Goal: Information Seeking & Learning: Find specific fact

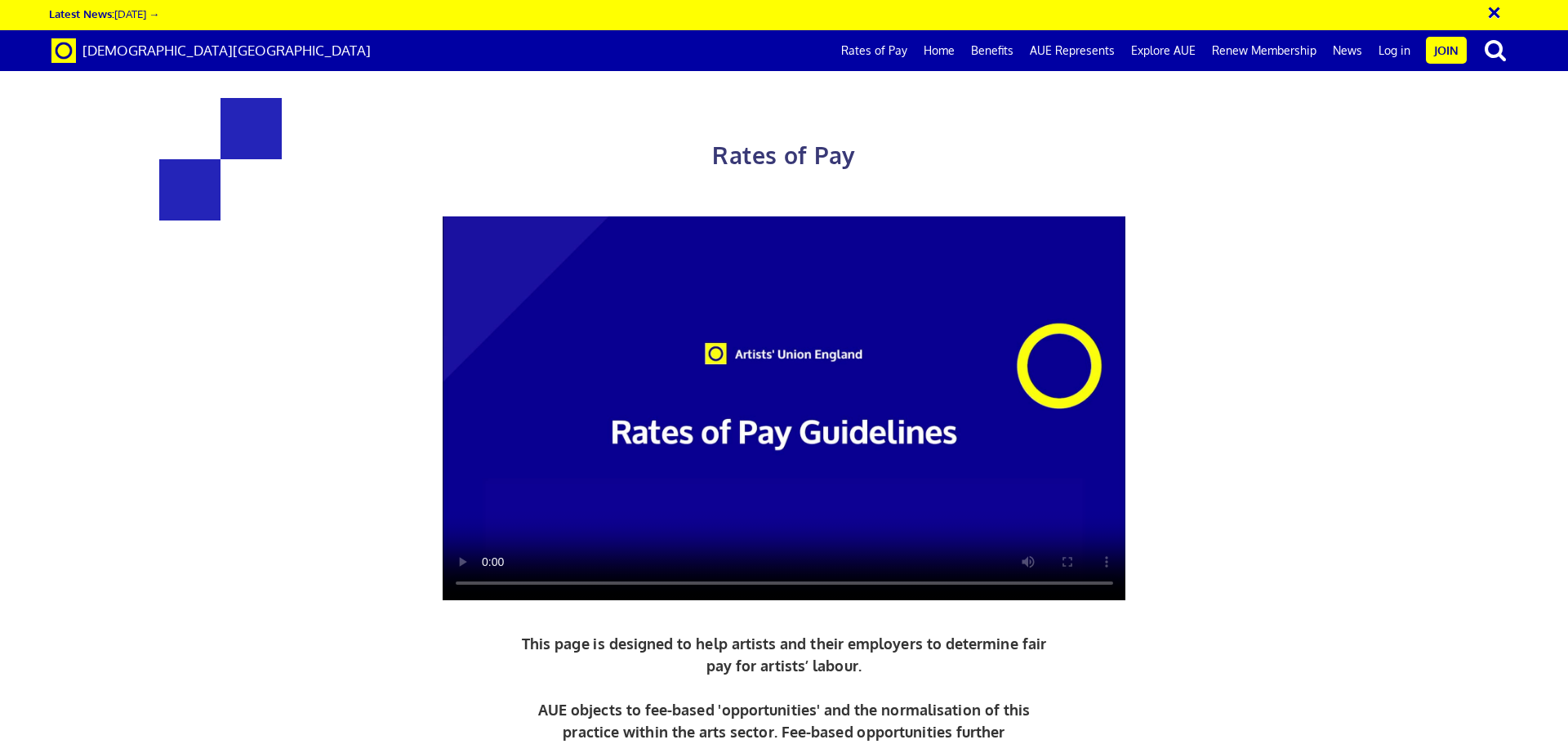
scroll to position [0, 25]
drag, startPoint x: 616, startPoint y: 713, endPoint x: 607, endPoint y: 712, distance: 9.1
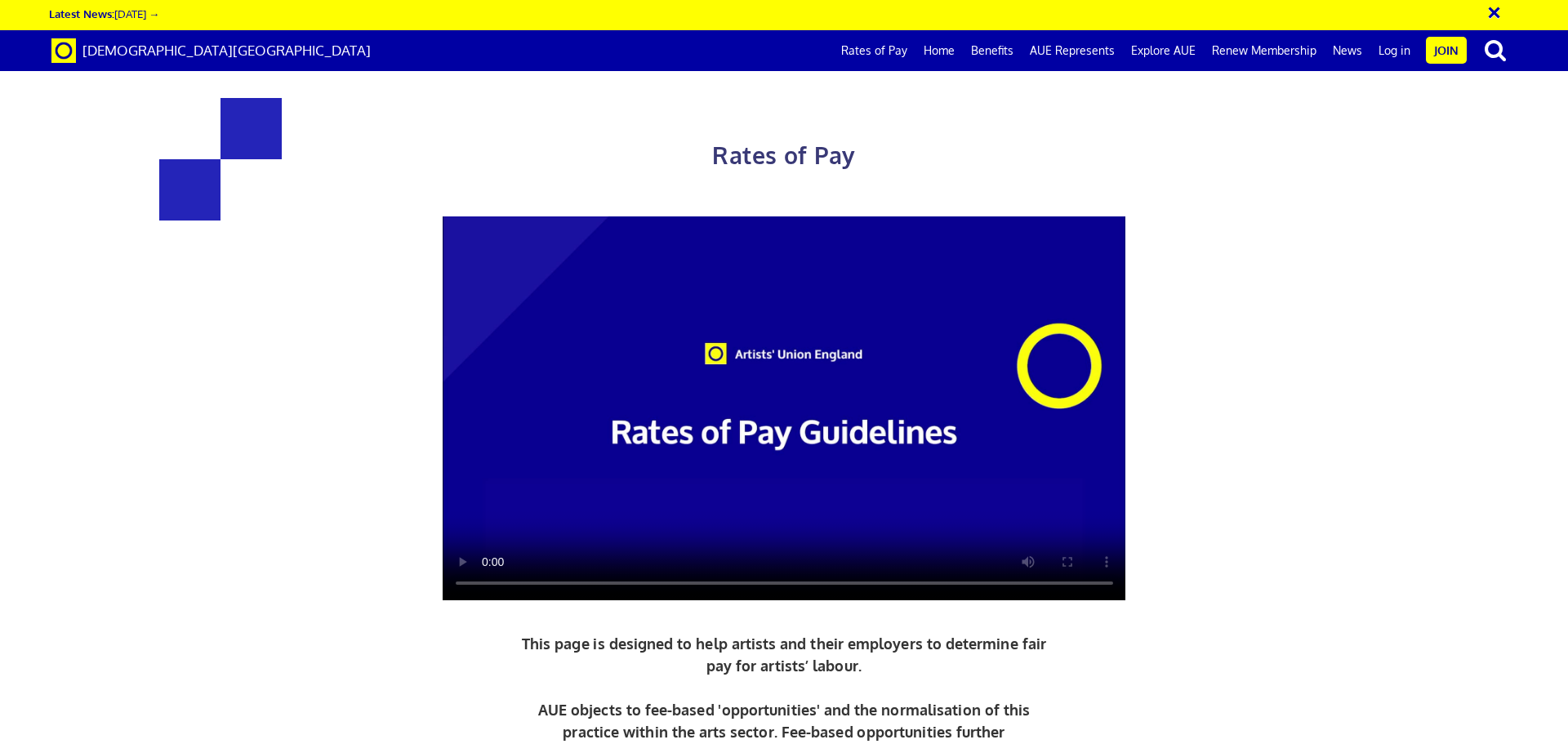
drag, startPoint x: 401, startPoint y: 602, endPoint x: 484, endPoint y: 631, distance: 87.9
click at [798, 633] on p "This page is designed to help artists and their employers to determine fair pay…" at bounding box center [784, 699] width 533 height 132
click at [797, 633] on p "This page is designed to help artists and their employers to determine fair pay…" at bounding box center [784, 699] width 533 height 132
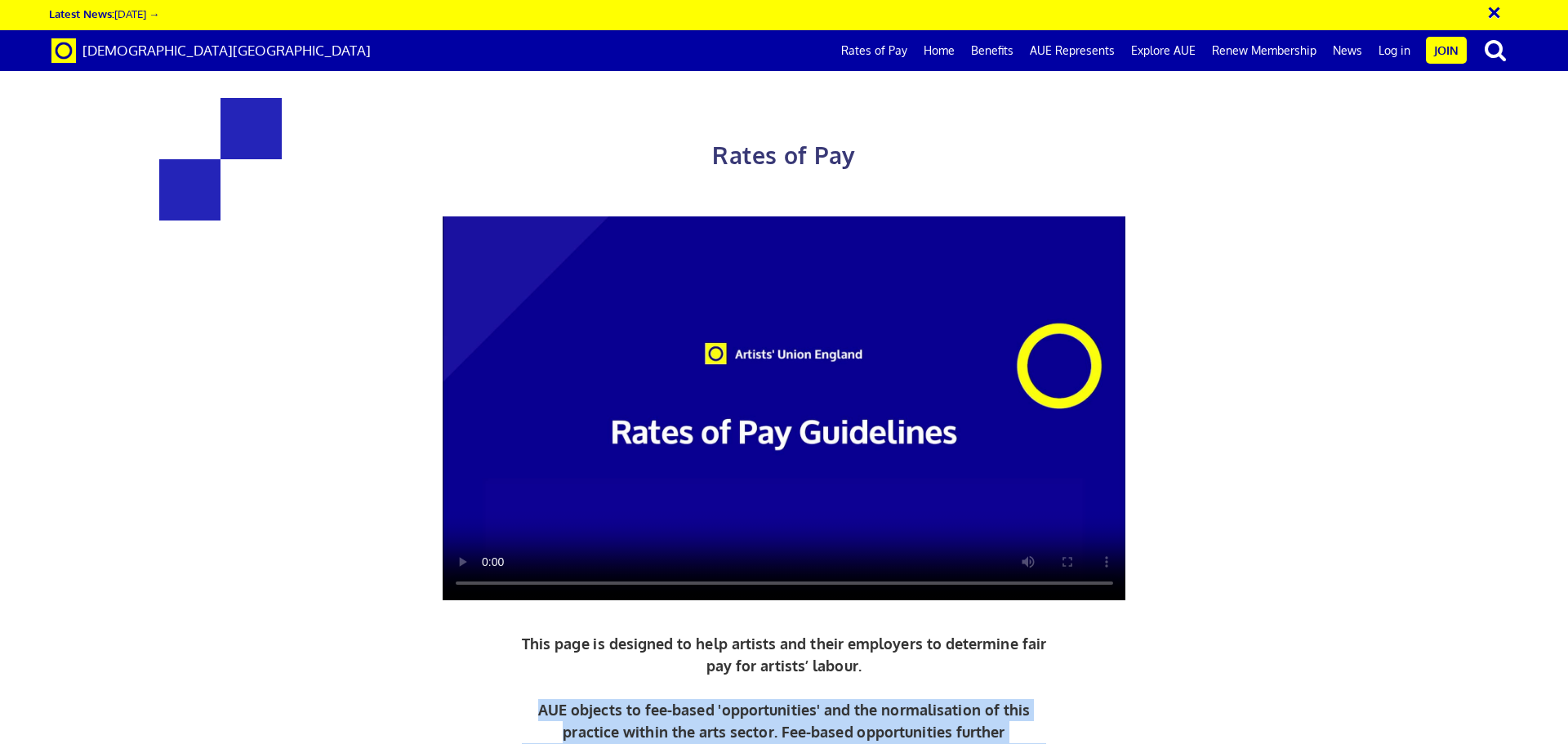
click at [797, 633] on p "This page is designed to help artists and their employers to determine fair pay…" at bounding box center [784, 699] width 533 height 132
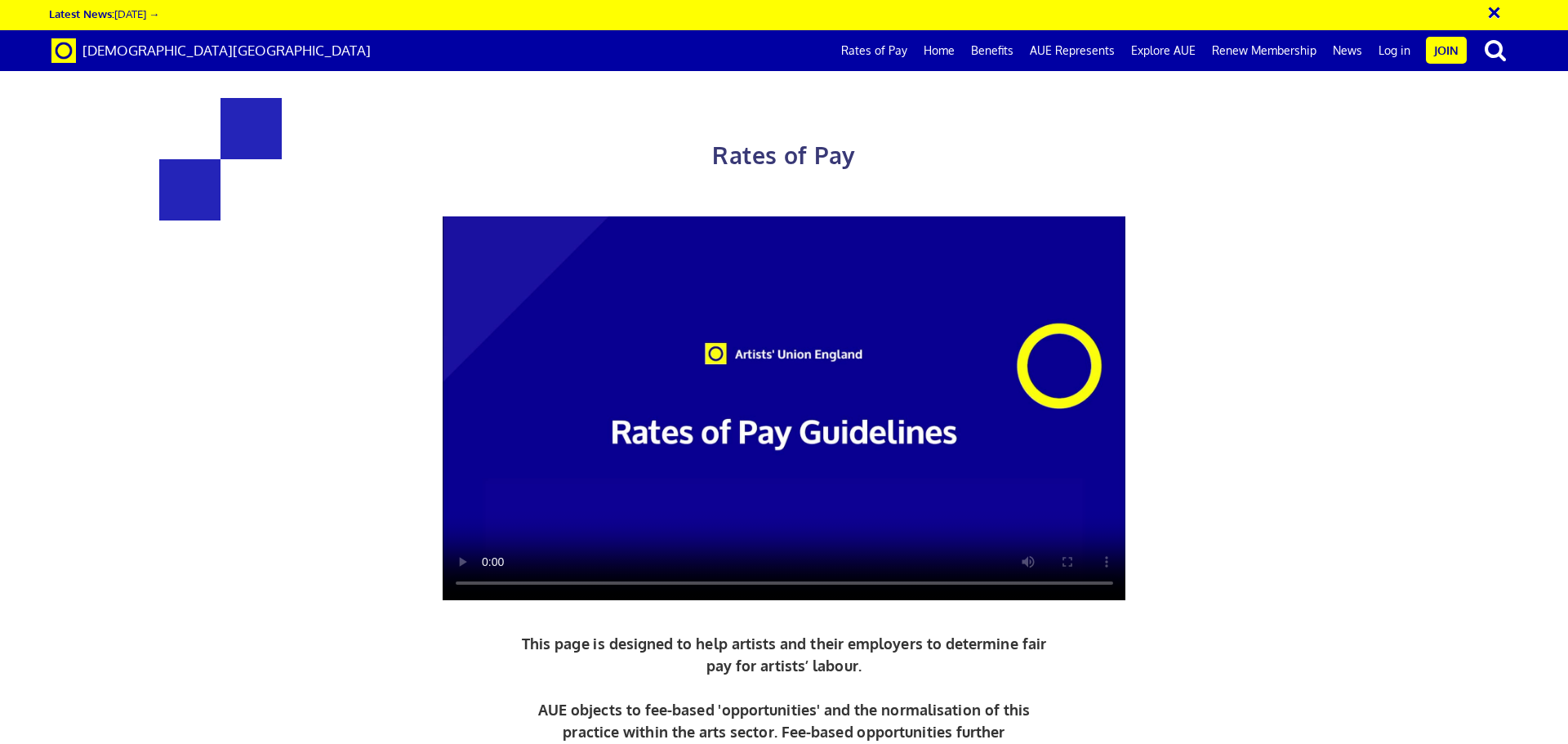
drag, startPoint x: 390, startPoint y: 372, endPoint x: 646, endPoint y: 459, distance: 270.4
drag, startPoint x: 644, startPoint y: 459, endPoint x: 321, endPoint y: 368, distance: 335.6
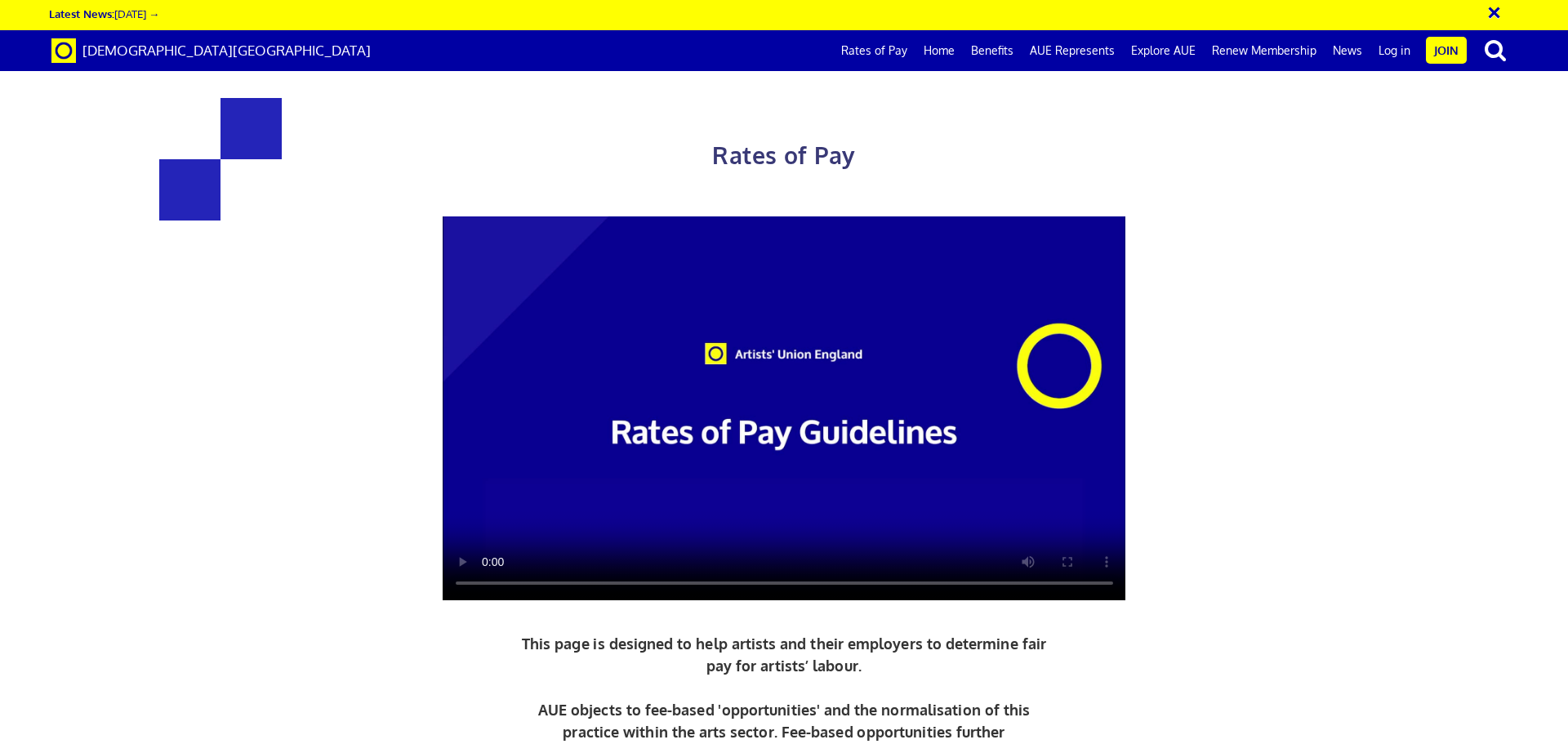
drag, startPoint x: 361, startPoint y: 377, endPoint x: 605, endPoint y: 449, distance: 254.4
drag, startPoint x: 567, startPoint y: 458, endPoint x: 392, endPoint y: 373, distance: 194.6
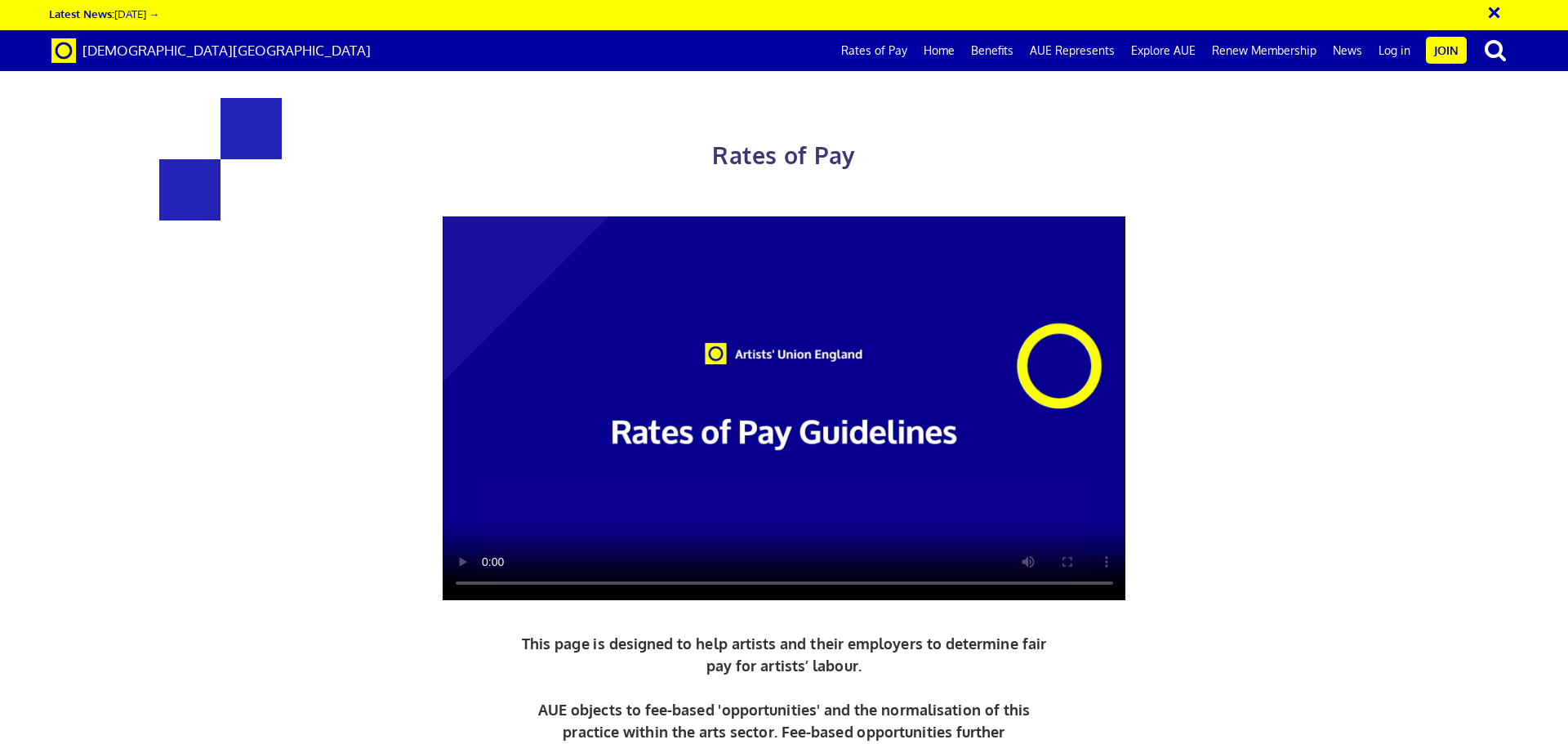
drag, startPoint x: 383, startPoint y: 369, endPoint x: 636, endPoint y: 461, distance: 269.2
drag, startPoint x: 907, startPoint y: 452, endPoint x: 366, endPoint y: 164, distance: 612.9
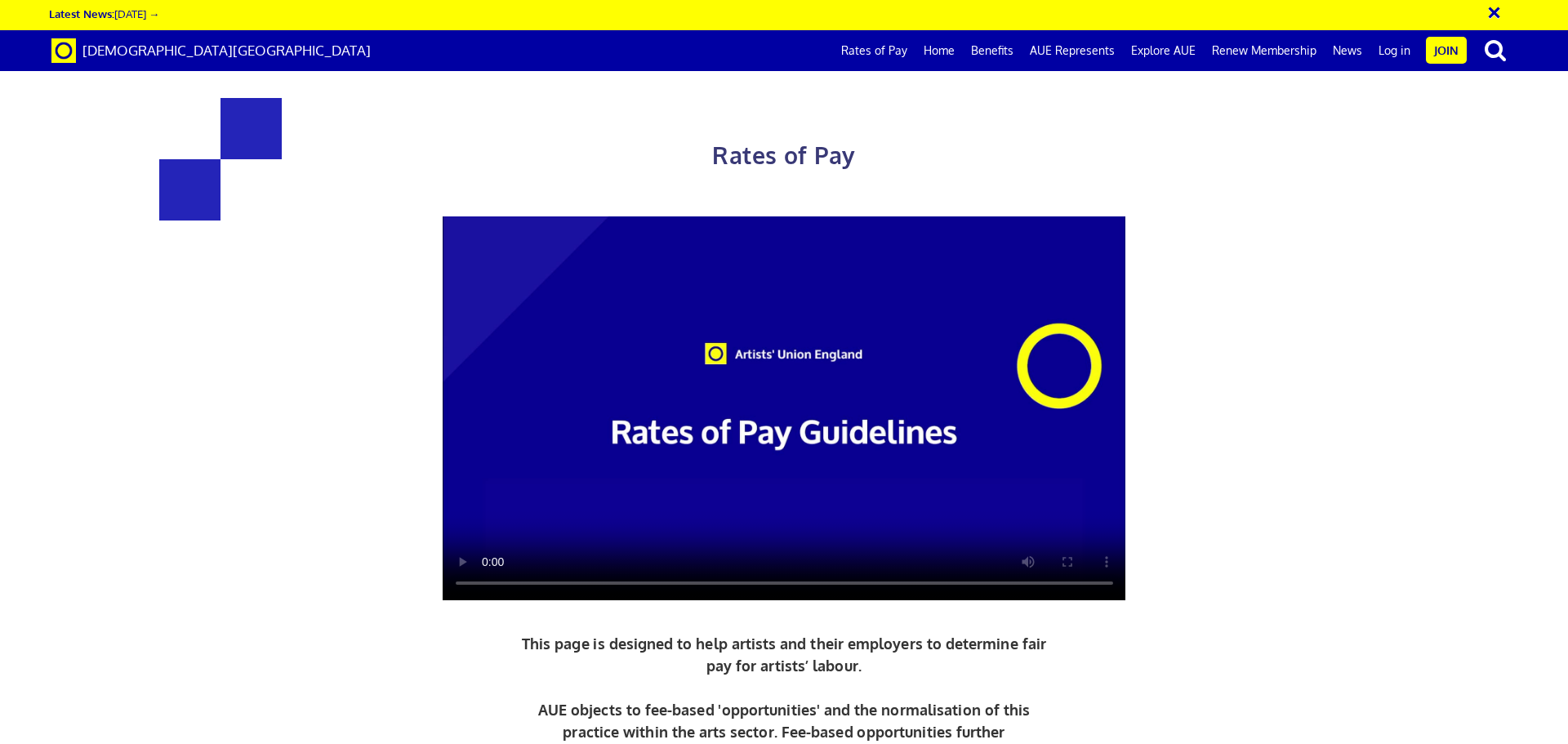
drag, startPoint x: 366, startPoint y: 163, endPoint x: 1235, endPoint y: 491, distance: 928.8
